Goal: Task Accomplishment & Management: Use online tool/utility

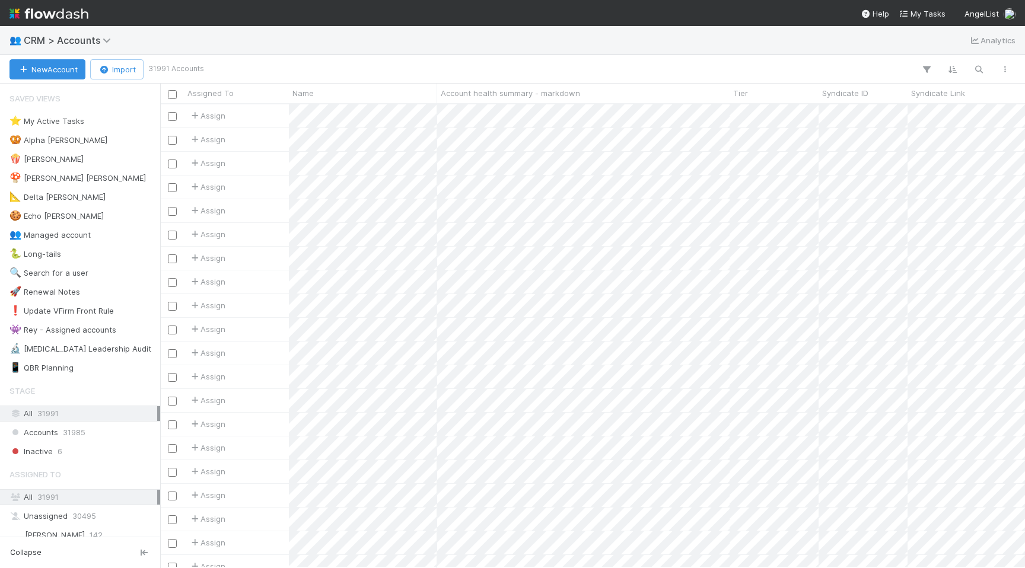
scroll to position [0, 1]
click at [982, 68] on icon "button" at bounding box center [979, 69] width 12 height 11
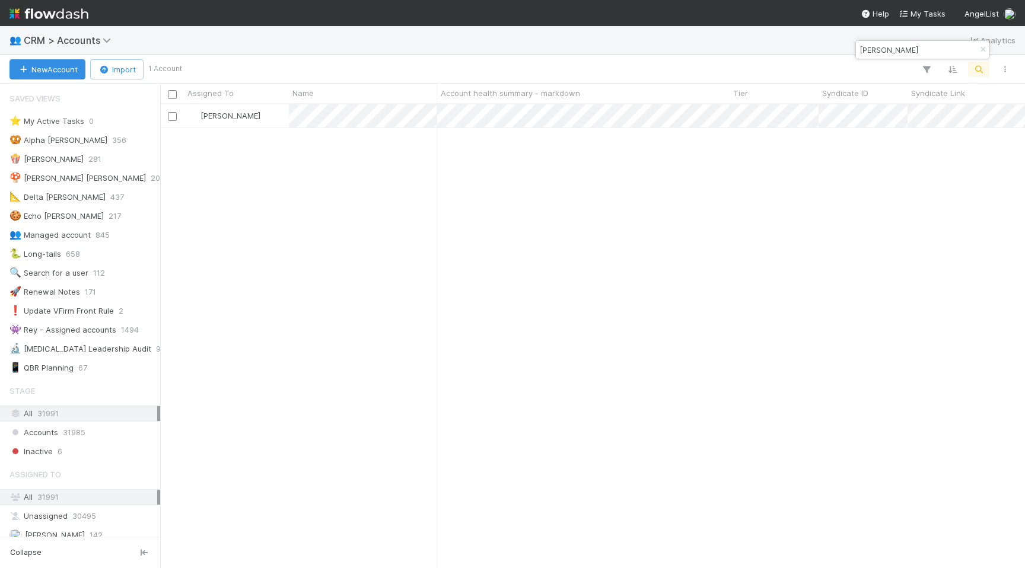
scroll to position [463, 865]
type input "Matias Serebrinsky"
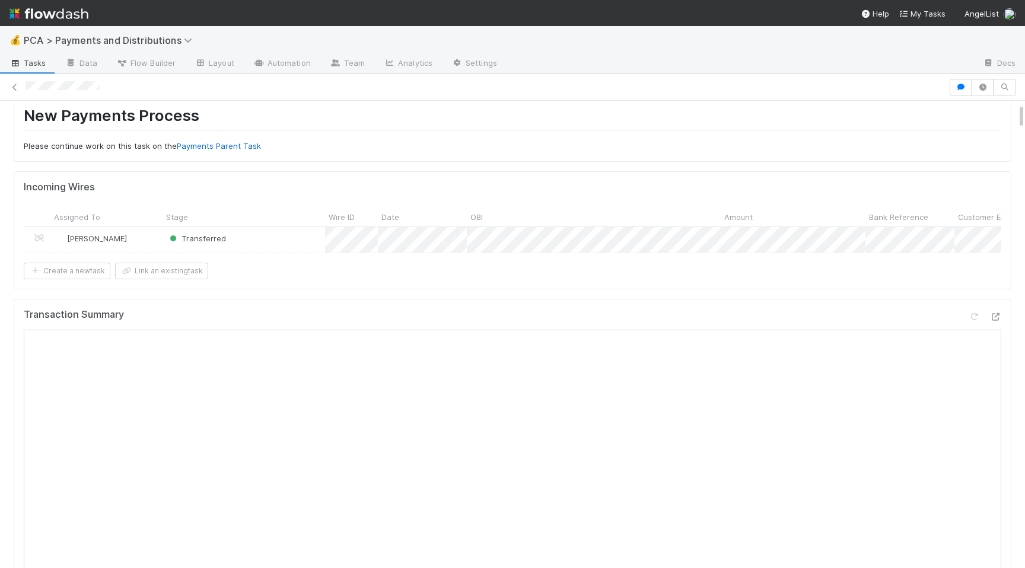
scroll to position [45, 0]
click at [995, 315] on icon at bounding box center [996, 316] width 12 height 8
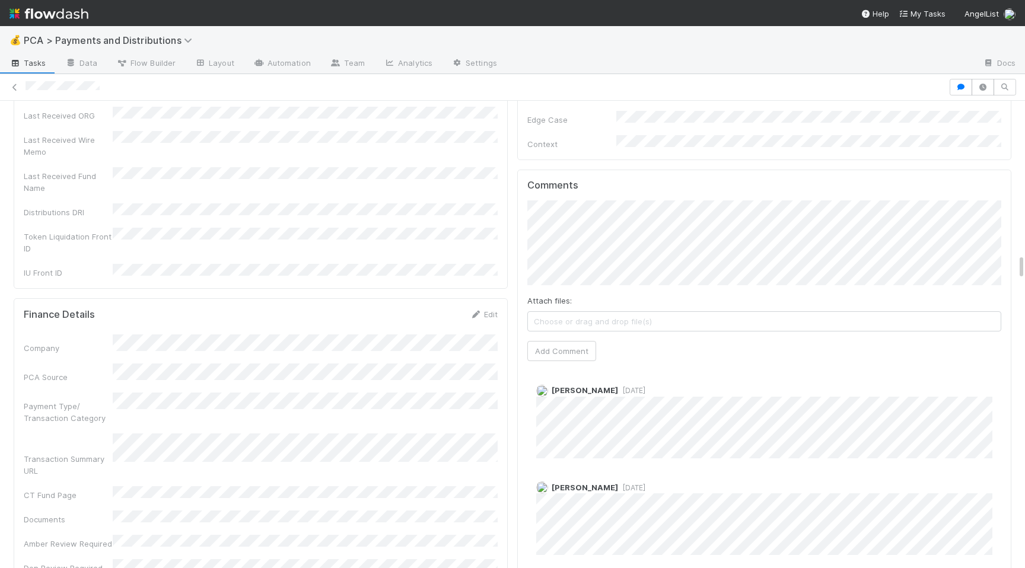
scroll to position [2756, 0]
click at [545, 345] on button "Add Comment" at bounding box center [562, 355] width 69 height 20
click at [408, 349] on div "Company PCA Source Payment Type/ Transaction Category Transaction Summary URL C…" at bounding box center [261, 459] width 474 height 240
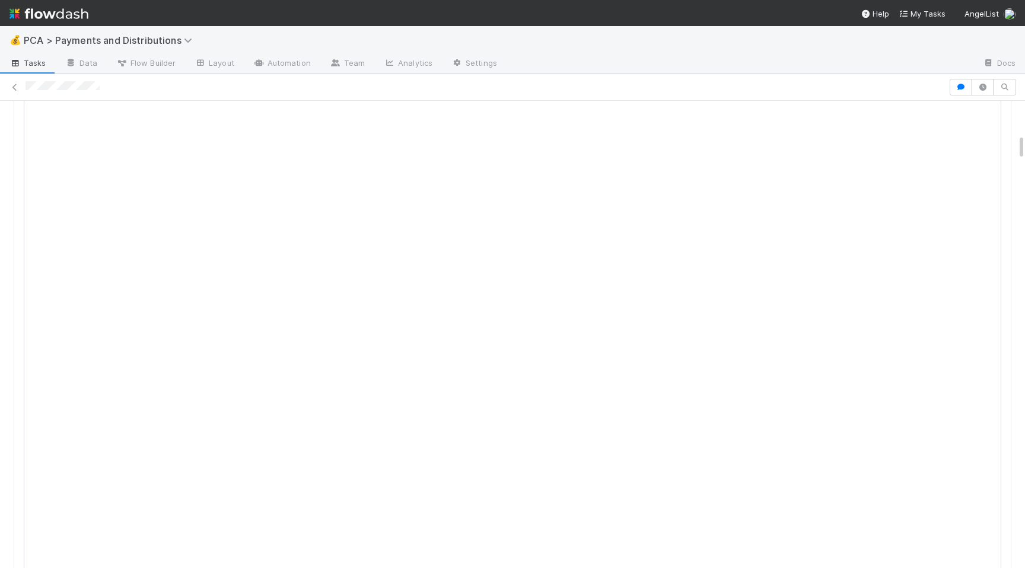
scroll to position [0, 0]
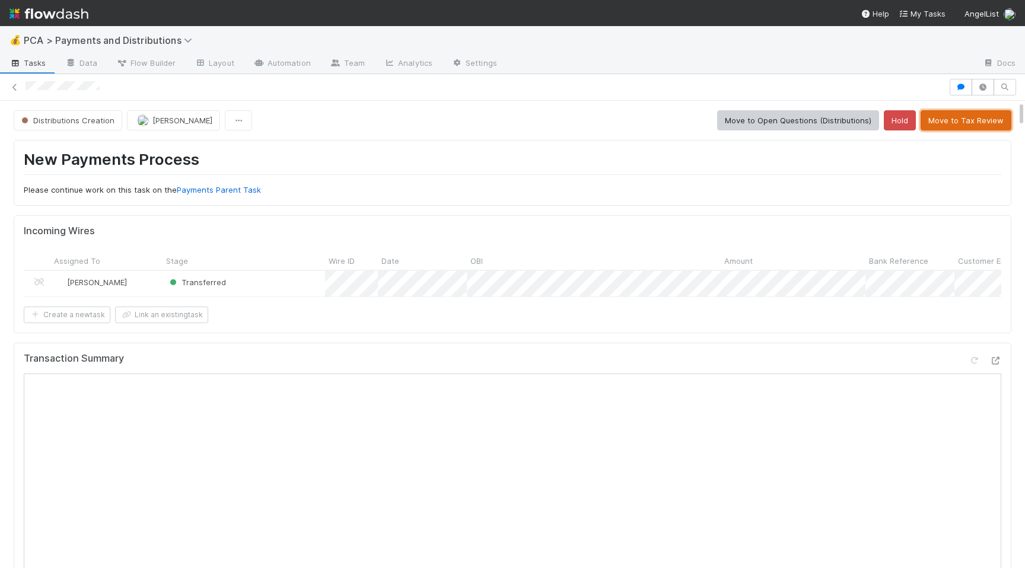
click at [945, 120] on button "Move to Tax Review" at bounding box center [966, 120] width 91 height 20
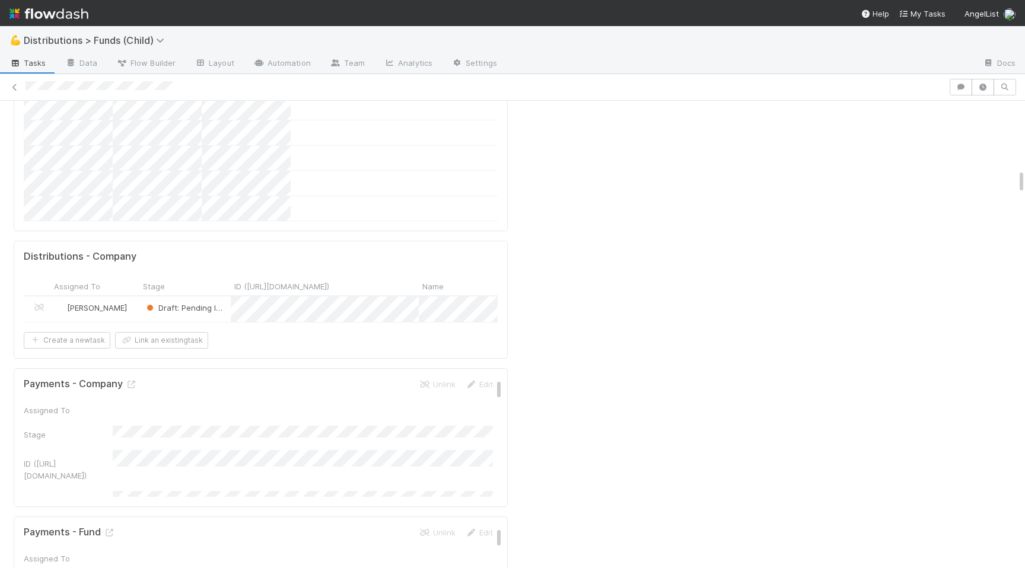
scroll to position [1307, 0]
click at [225, 296] on div "Draft: Pending Info" at bounding box center [184, 309] width 91 height 26
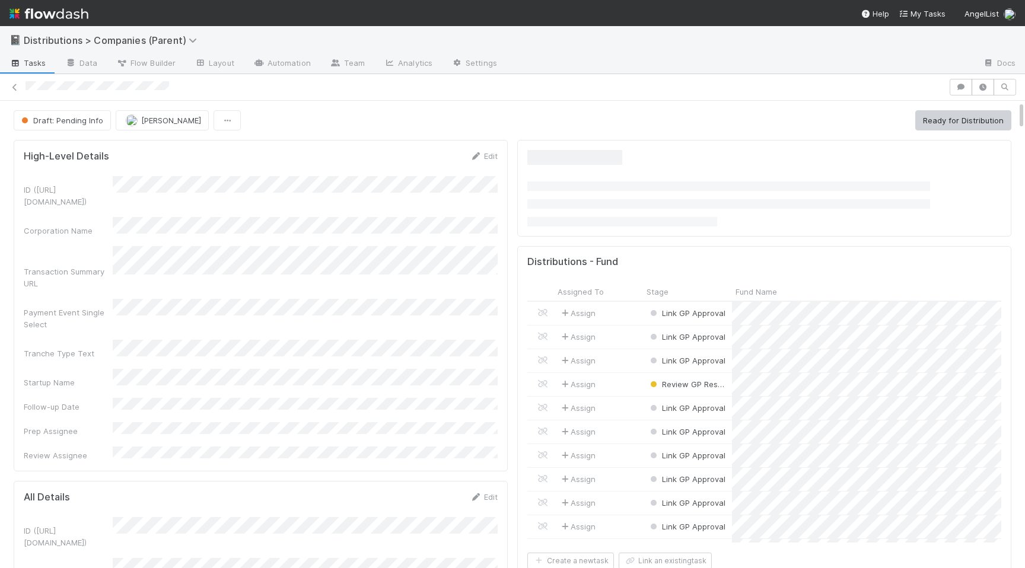
scroll to position [241, 474]
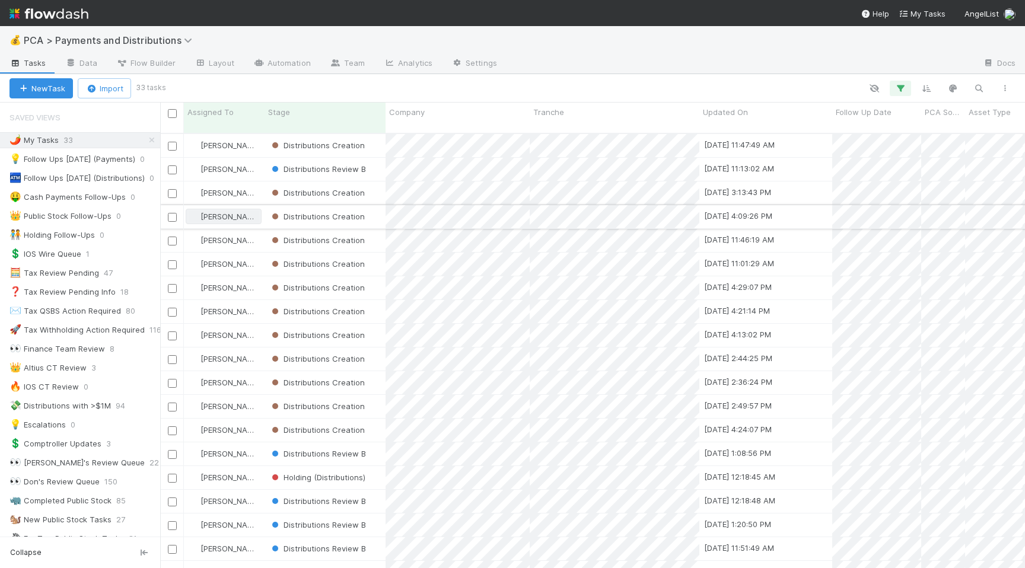
scroll to position [444, 865]
click at [348, 116] on div "Stage" at bounding box center [325, 112] width 115 height 12
click at [347, 137] on div "Sort First → Last" at bounding box center [336, 135] width 135 height 18
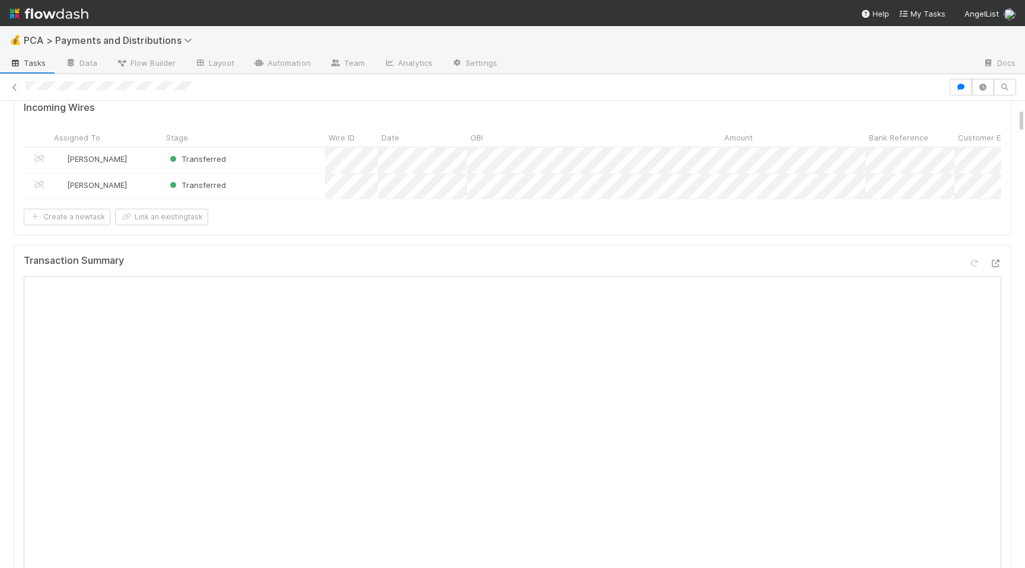
scroll to position [112, 0]
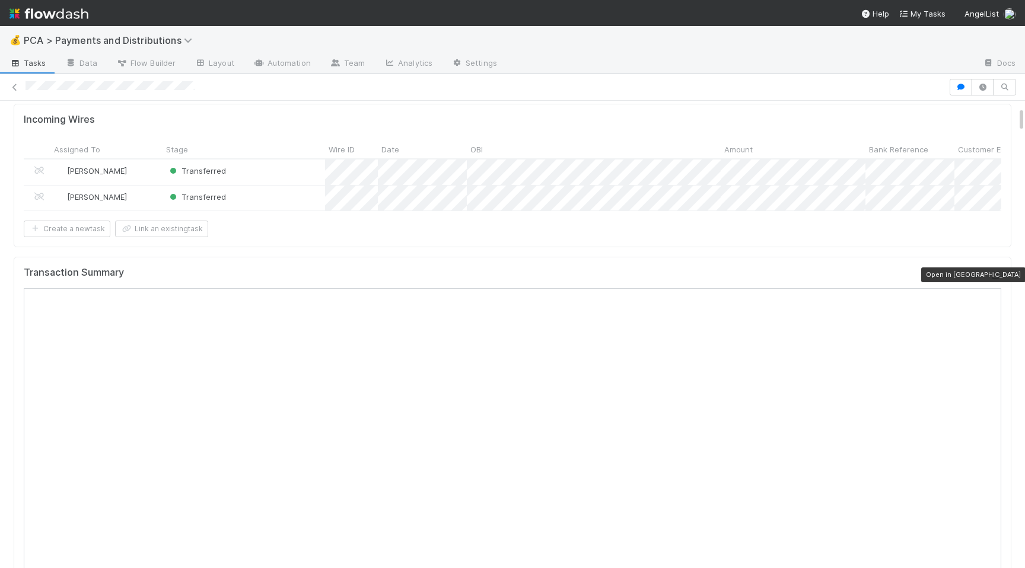
click at [992, 273] on icon at bounding box center [996, 276] width 12 height 8
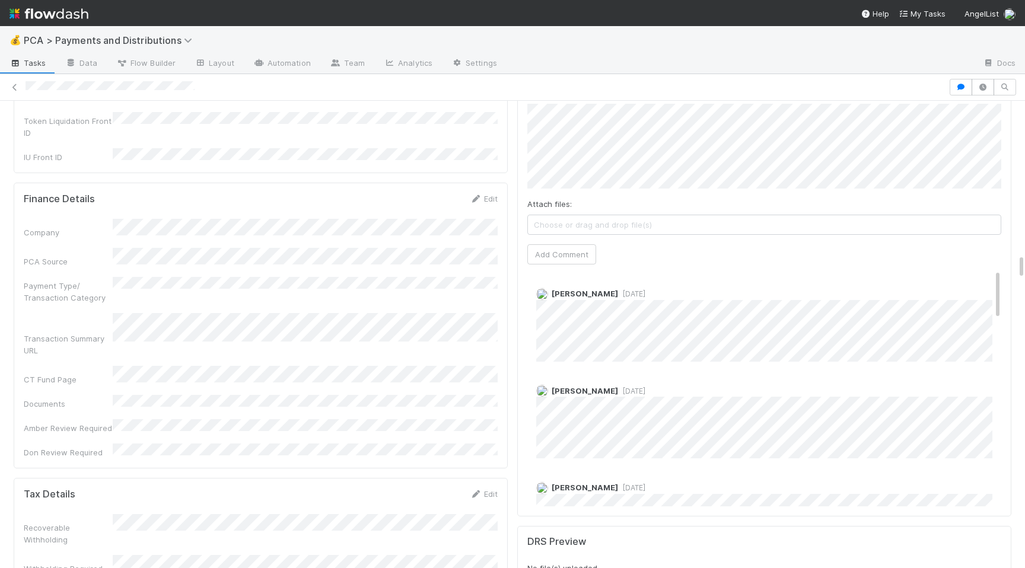
scroll to position [2854, 0]
